Goal: Information Seeking & Learning: Learn about a topic

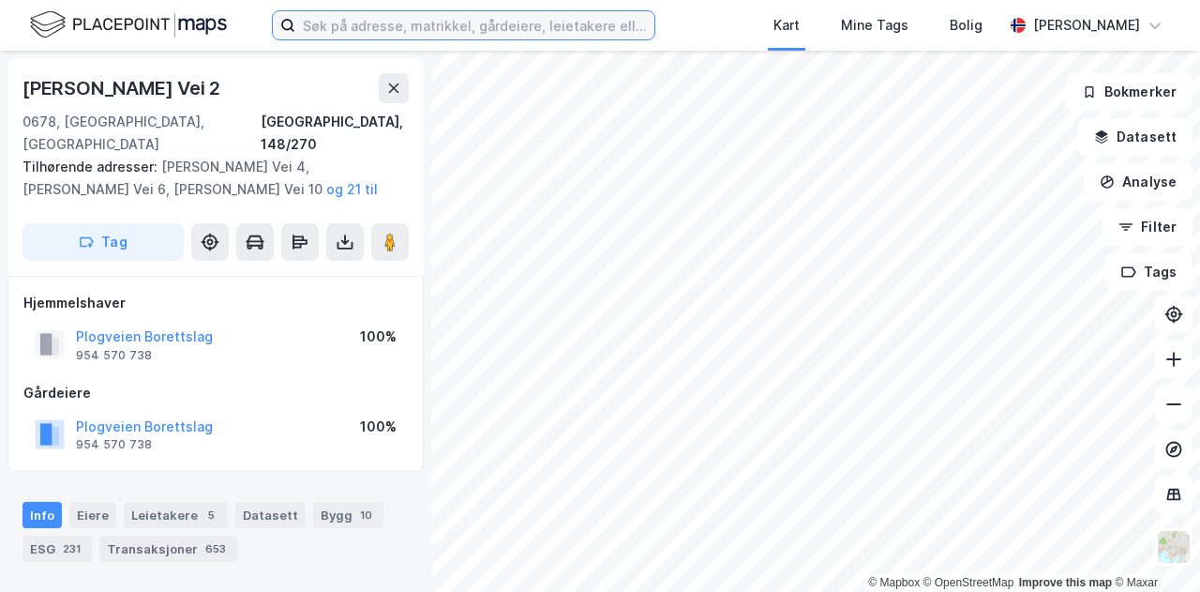
click at [358, 24] on input at bounding box center [474, 25] width 359 height 28
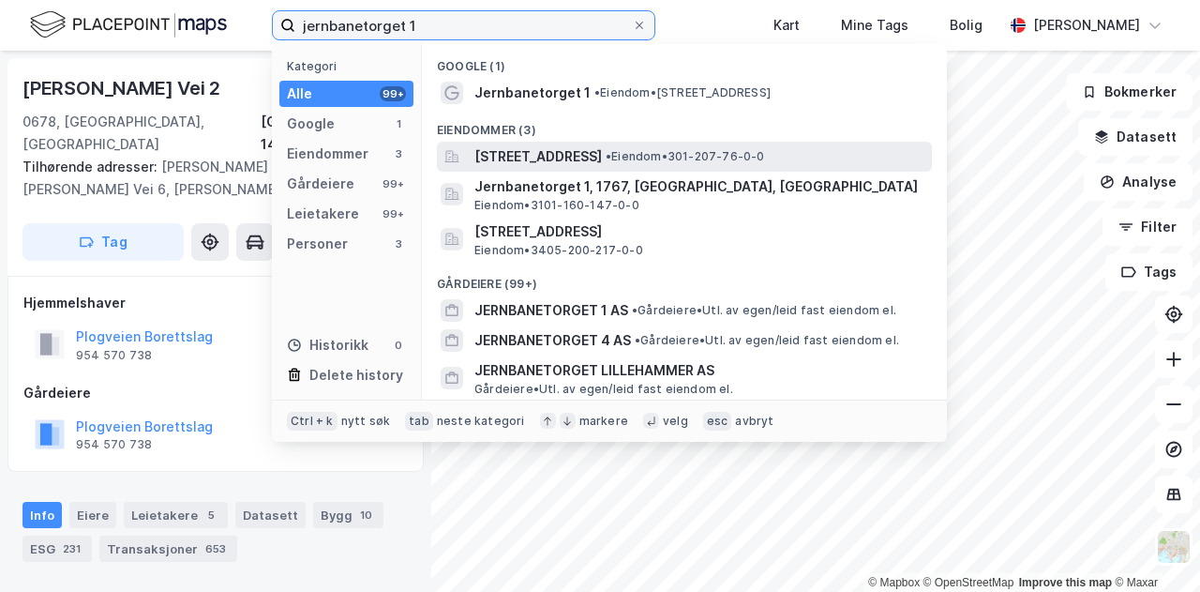
type input "jernbanetorget 1"
click at [573, 159] on span "[STREET_ADDRESS]" at bounding box center [538, 156] width 128 height 23
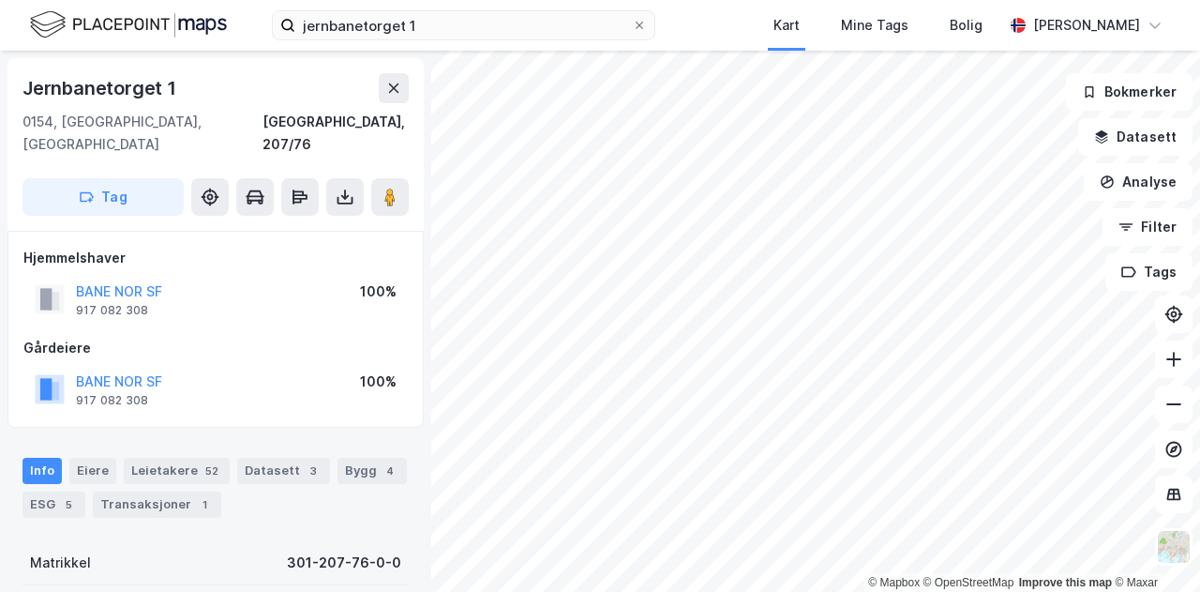
click at [724, 17] on div "jernbanetorget 1 Kart Mine Tags Bolig [PERSON_NAME]" at bounding box center [600, 25] width 1200 height 51
